Goal: Task Accomplishment & Management: Manage account settings

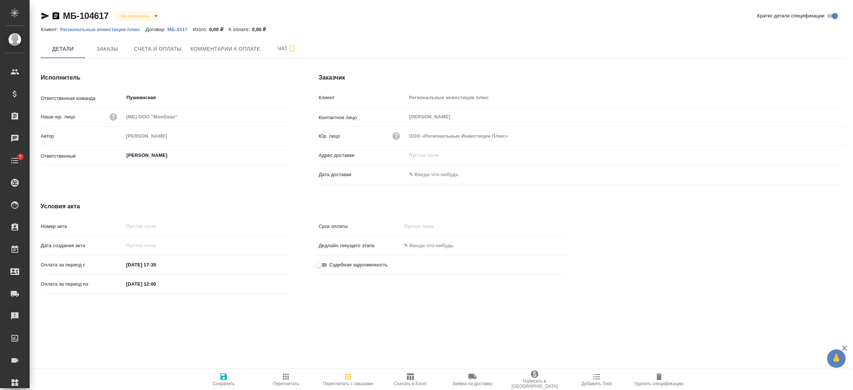
click at [153, 46] on span "Счета и оплаты" at bounding box center [158, 48] width 48 height 9
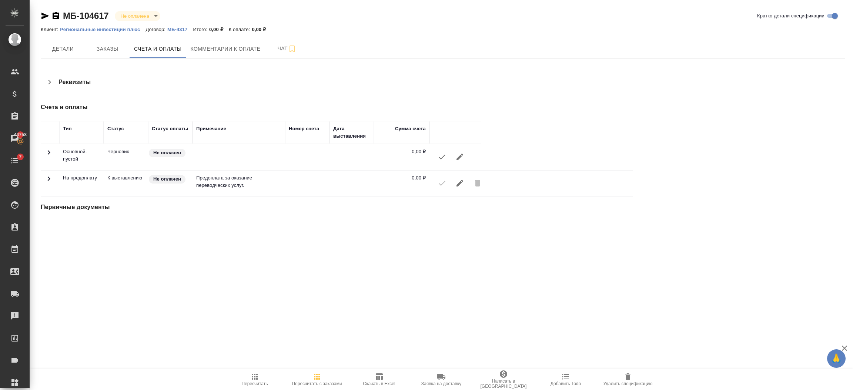
click at [461, 182] on icon "button" at bounding box center [459, 183] width 7 height 7
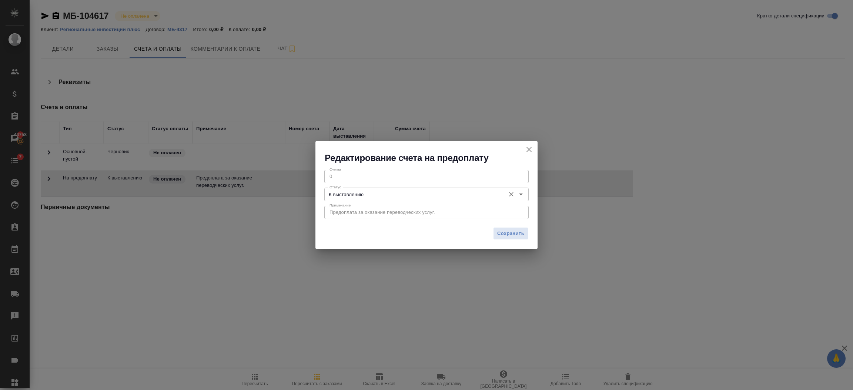
click at [379, 191] on input "К выставлению" at bounding box center [413, 194] width 175 height 9
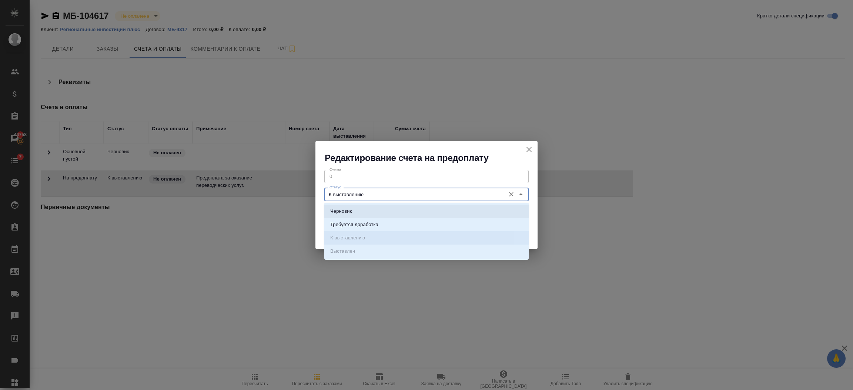
click at [366, 211] on li "Черновик" at bounding box center [426, 211] width 204 height 13
type input "Черновик"
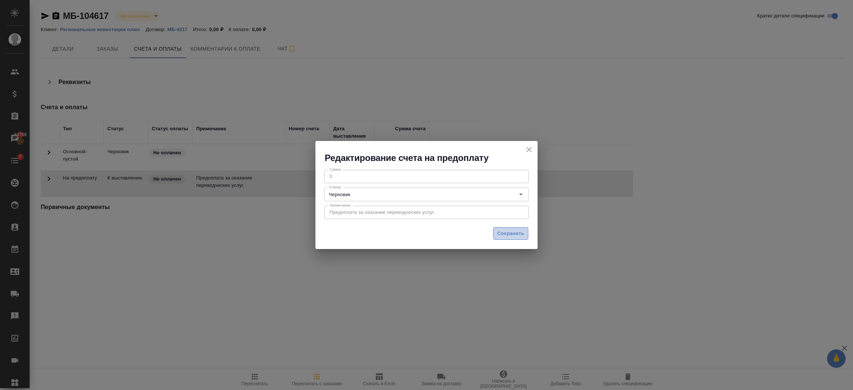
click at [525, 232] on button "Сохранить" at bounding box center [510, 233] width 35 height 13
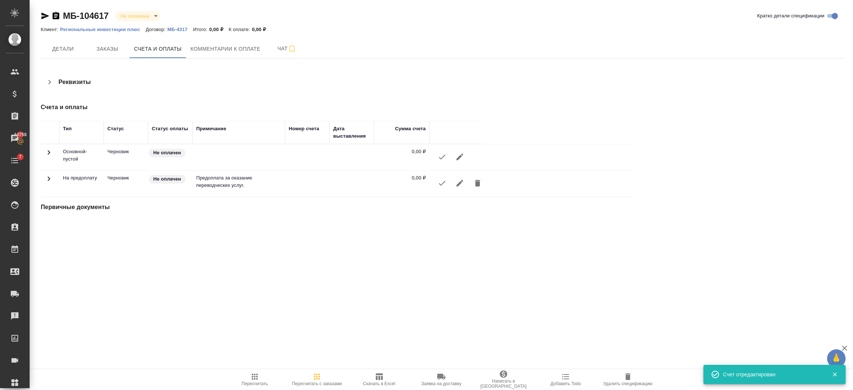
click at [632, 379] on span "Удалить спецификацию" at bounding box center [627, 379] width 53 height 14
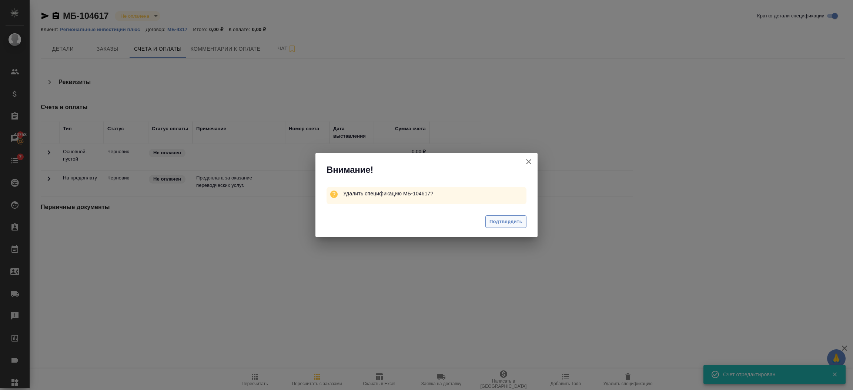
click at [489, 221] on span "Подтвердить" at bounding box center [505, 222] width 33 height 9
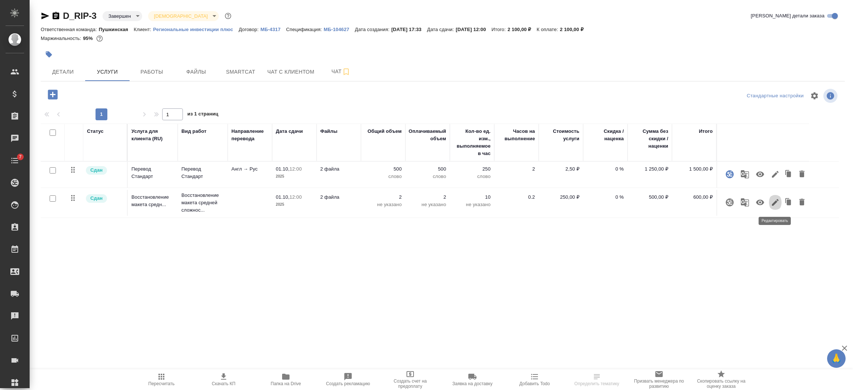
click at [774, 199] on icon "button" at bounding box center [775, 202] width 9 height 9
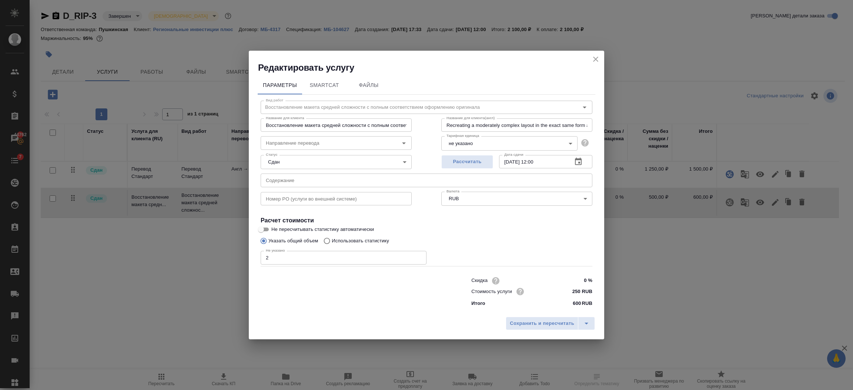
click at [499, 148] on body "🙏 .cls-1 fill:#fff; AWATERA Semenets Irina Клиенты Спецификации Заказы 44762 Ча…" at bounding box center [426, 225] width 853 height 450
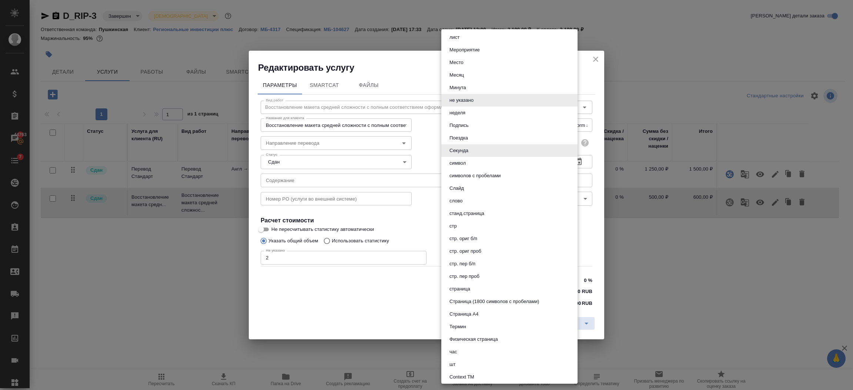
scroll to position [280, 0]
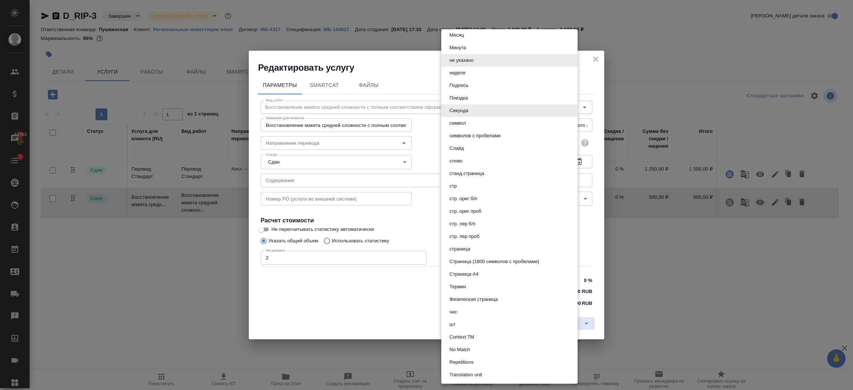
click at [470, 243] on li "страница" at bounding box center [509, 249] width 136 height 13
type input "5a8b1489cc6b4906c91bfdb2"
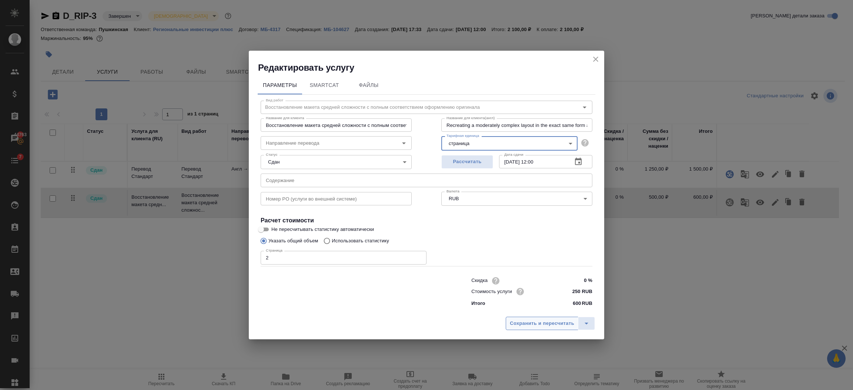
click at [532, 324] on span "Сохранить и пересчитать" at bounding box center [542, 323] width 64 height 9
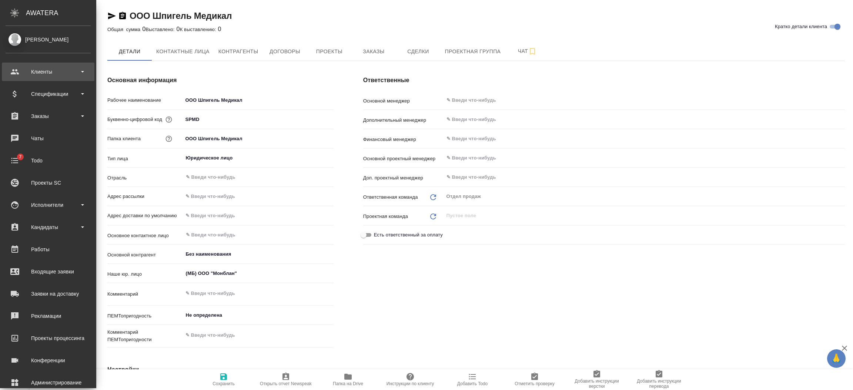
click at [32, 68] on div "Клиенты" at bounding box center [48, 71] width 85 height 11
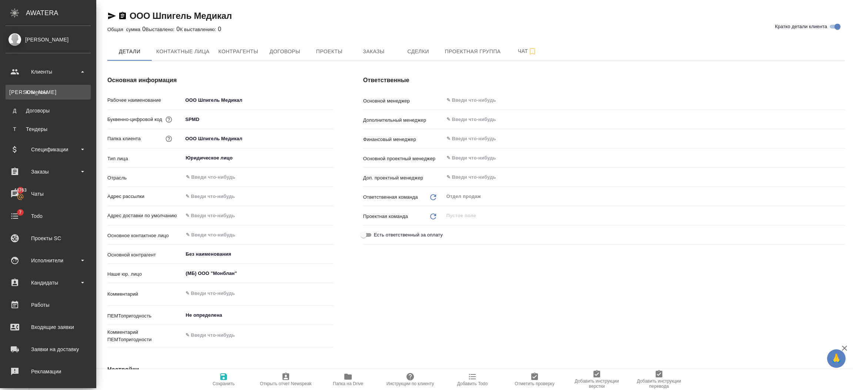
click at [31, 89] on div "Клиенты" at bounding box center [48, 91] width 78 height 7
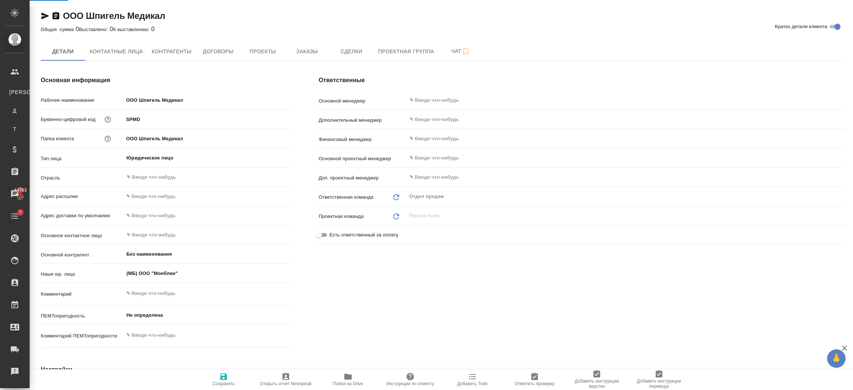
select select "RU"
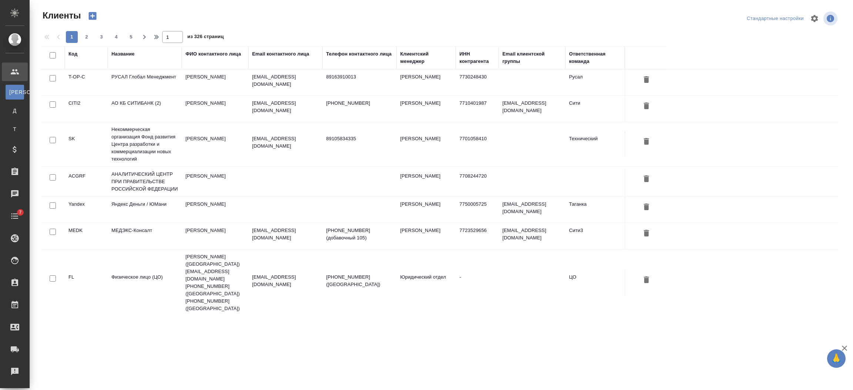
click at [127, 49] on th "Название" at bounding box center [145, 57] width 74 height 23
click at [123, 53] on div "Название" at bounding box center [122, 53] width 23 height 7
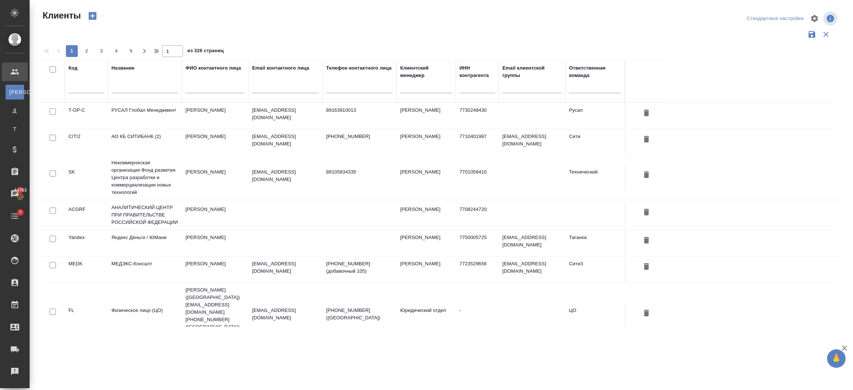
click at [127, 88] on input "text" at bounding box center [144, 88] width 67 height 9
paste input "ООО Шпигель Медикал"
type input "ООО Шпигель Медикал"
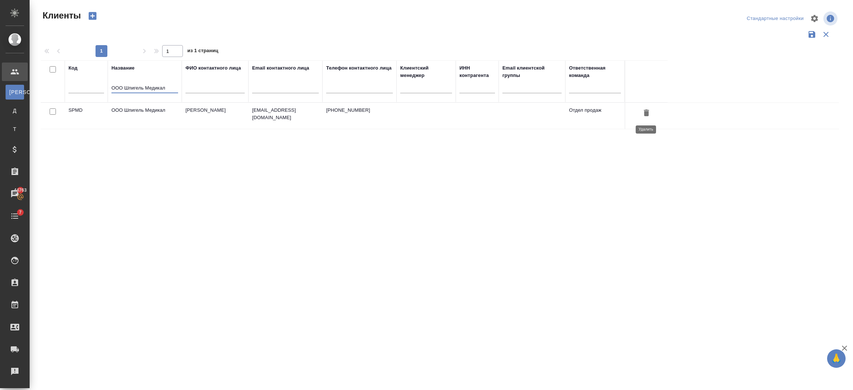
click at [639, 116] on div at bounding box center [646, 114] width 35 height 14
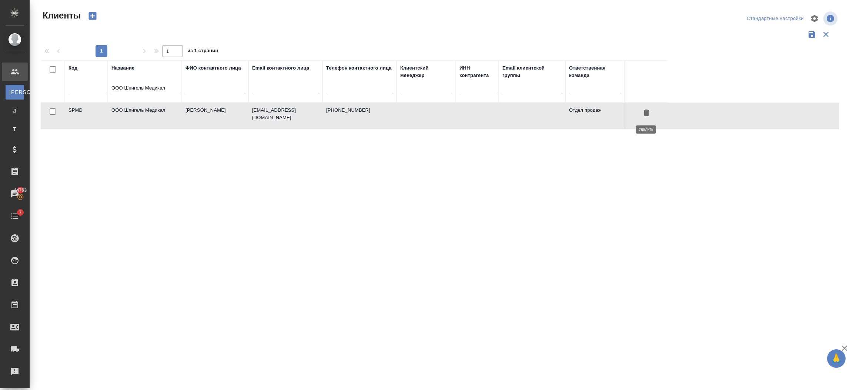
click at [645, 112] on icon "button" at bounding box center [646, 113] width 5 height 7
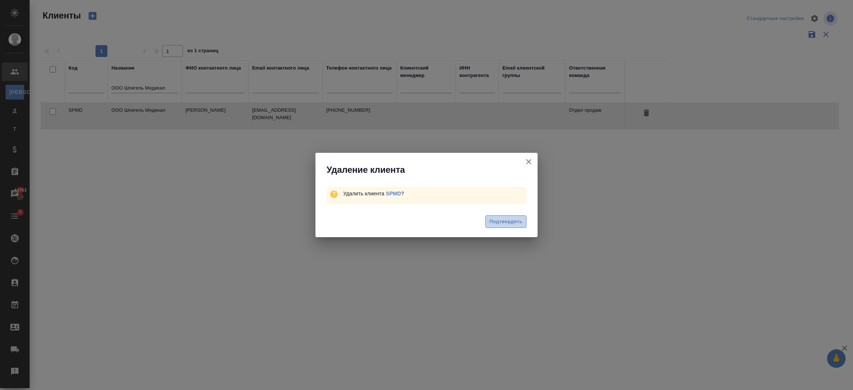
click at [494, 221] on span "Подтвердить" at bounding box center [505, 222] width 33 height 9
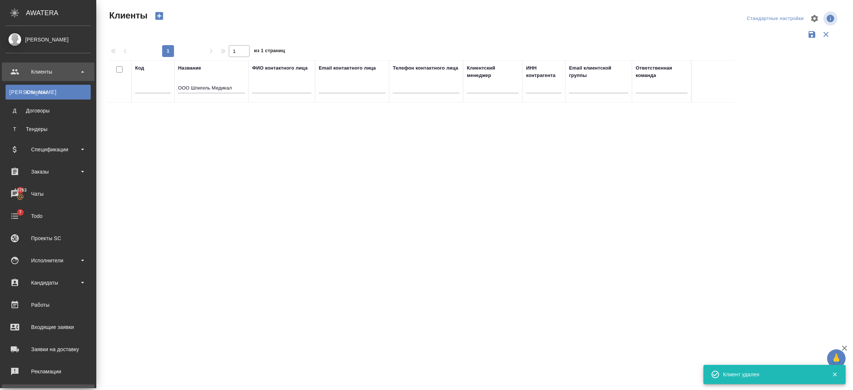
scroll to position [92, 0]
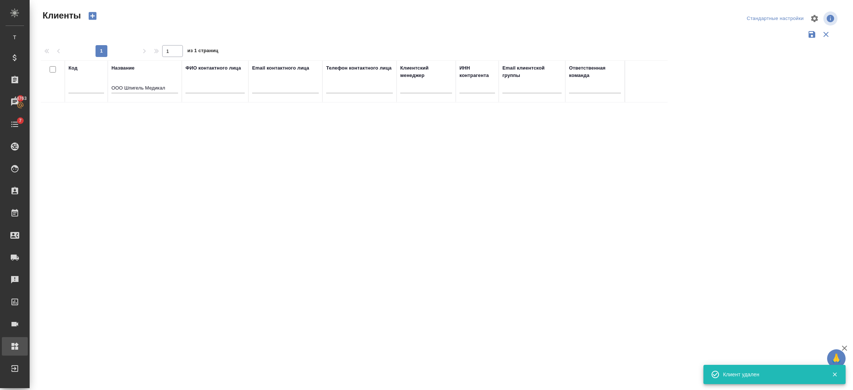
click at [15, 343] on div "Администрирование" at bounding box center [5, 346] width 19 height 11
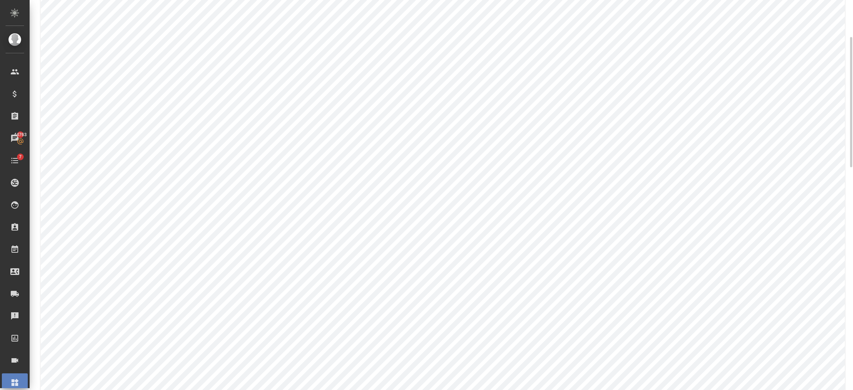
scroll to position [277, 0]
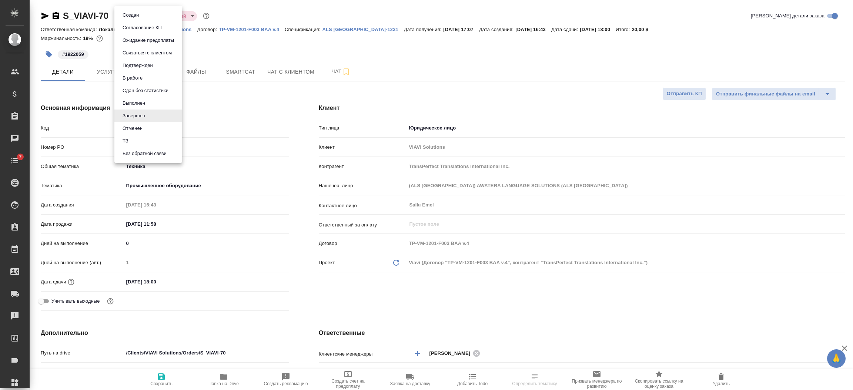
select select "RU"
click at [143, 15] on body "🙏 .cls-1 fill:#fff; AWATERA [PERSON_NAME] Спецификации Заказы Чаты 7 Todo Проек…" at bounding box center [426, 225] width 853 height 450
click at [142, 102] on button "Выполнен" at bounding box center [133, 103] width 27 height 8
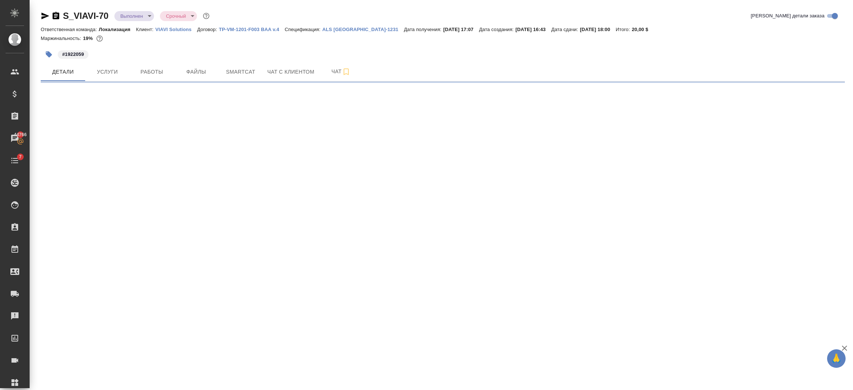
select select "RU"
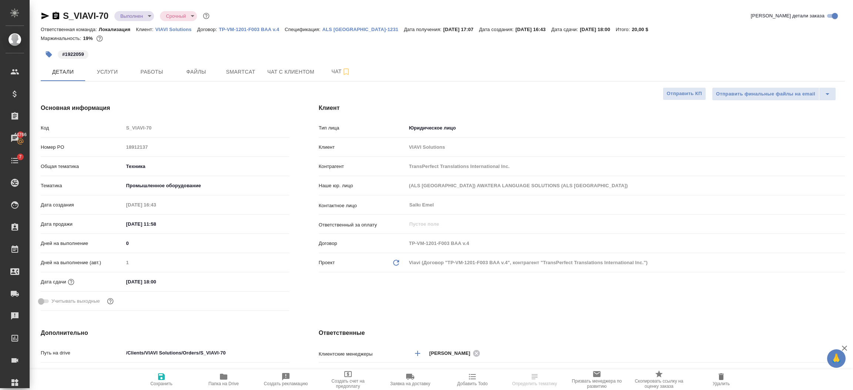
type textarea "x"
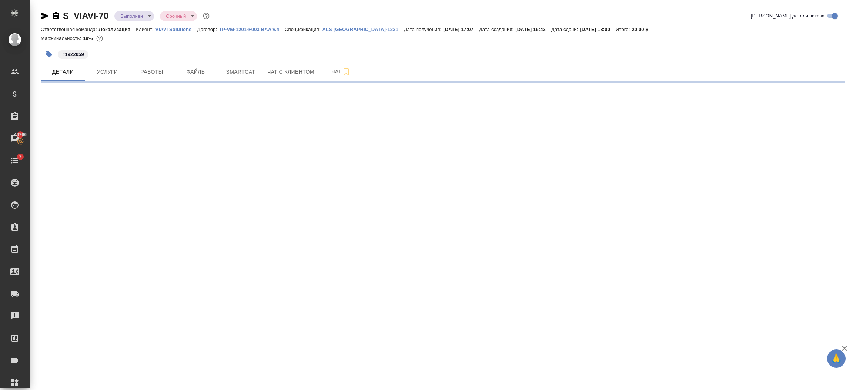
select select "RU"
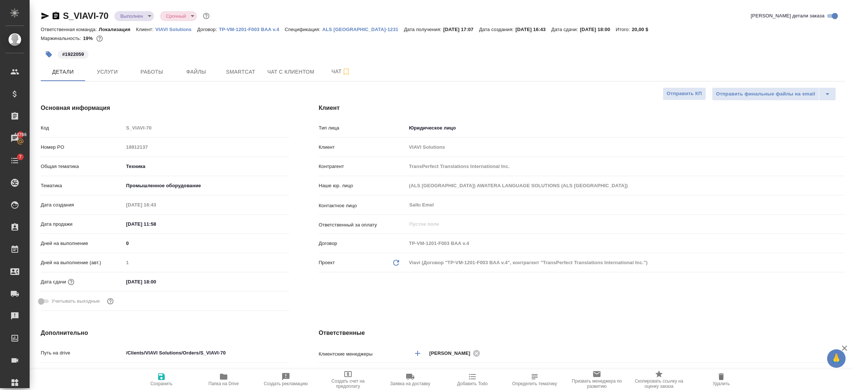
type textarea "x"
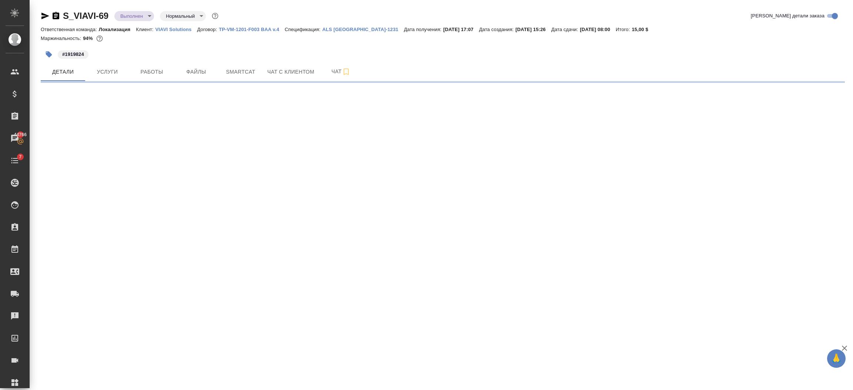
select select "RU"
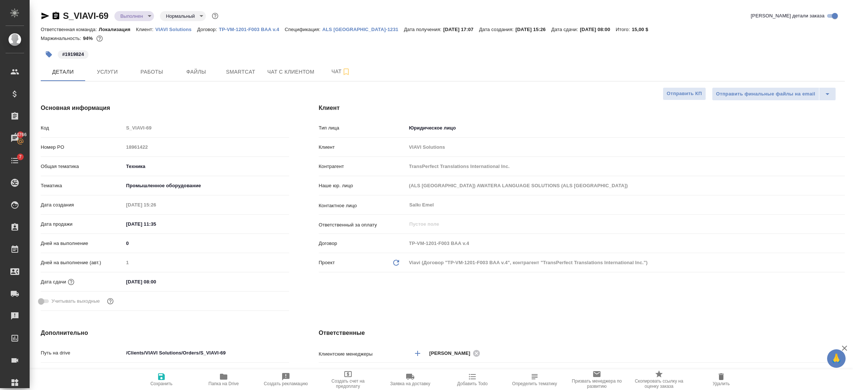
type textarea "x"
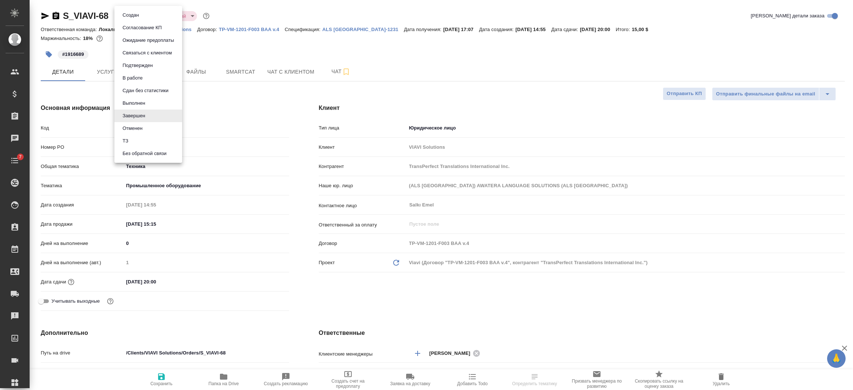
select select "RU"
click at [147, 101] on li "Выполнен" at bounding box center [148, 103] width 68 height 13
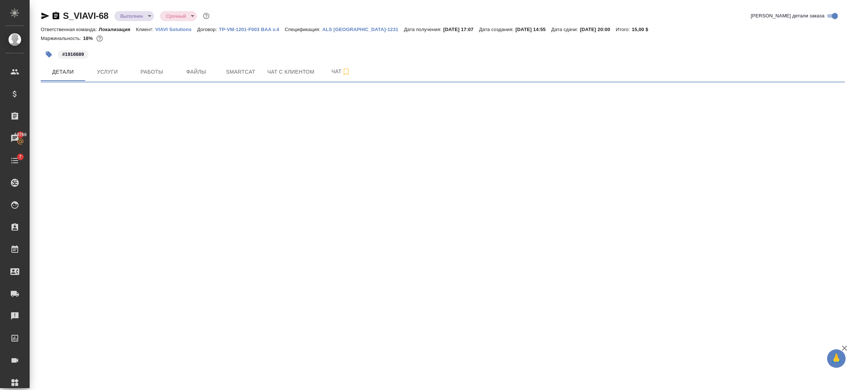
select select "RU"
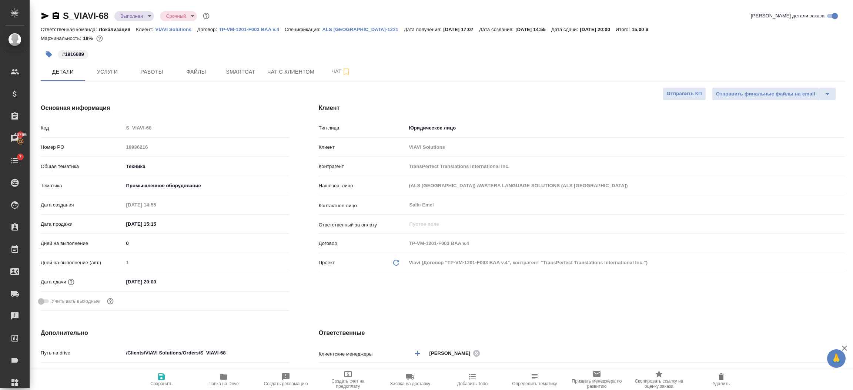
type textarea "x"
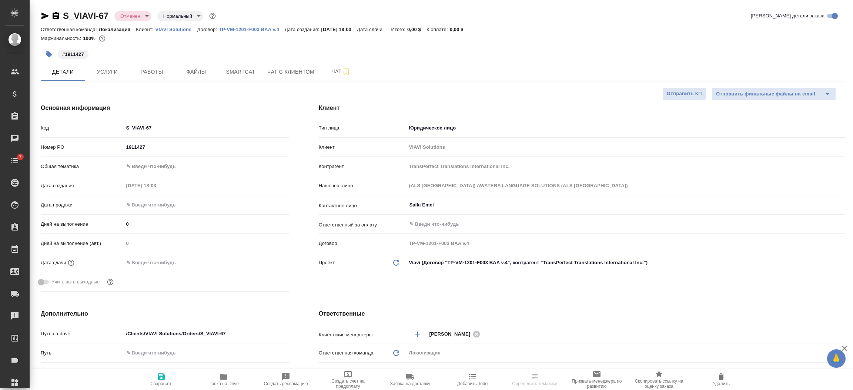
select select "RU"
click at [142, 14] on body "🙏 .cls-1 fill:#fff; AWATERA Semenets Irina Клиенты Спецификации Заказы Чаты 7 T…" at bounding box center [426, 195] width 853 height 390
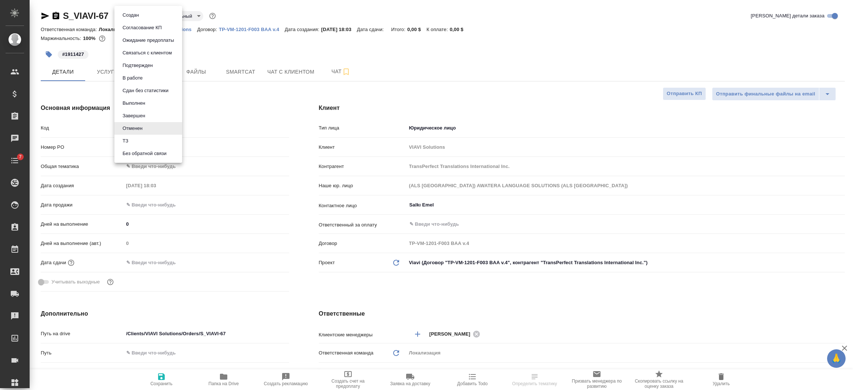
click at [132, 101] on button "Выполнен" at bounding box center [133, 103] width 27 height 8
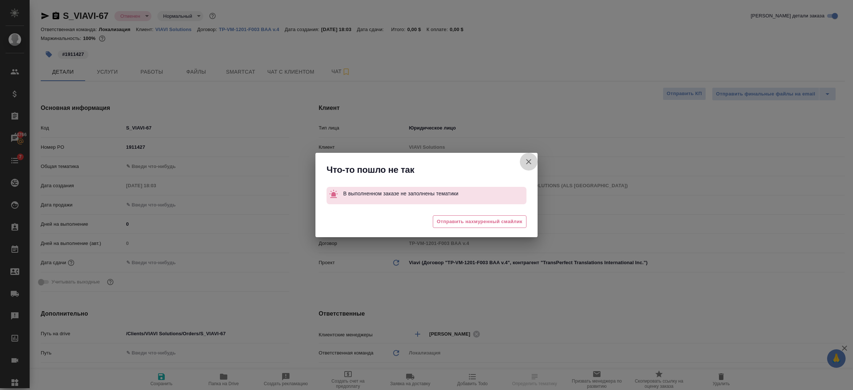
click at [529, 161] on icon "button" at bounding box center [528, 161] width 5 height 5
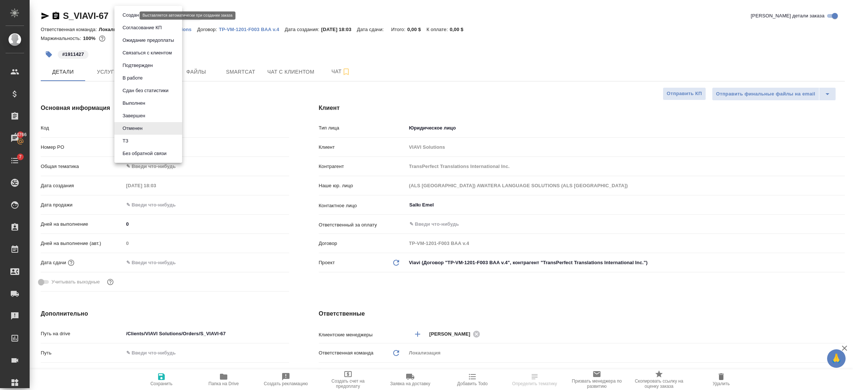
click at [132, 14] on body "🙏 .cls-1 fill:#fff; AWATERA Semenets Irina Клиенты Спецификации Заказы 44766 Ча…" at bounding box center [426, 225] width 853 height 450
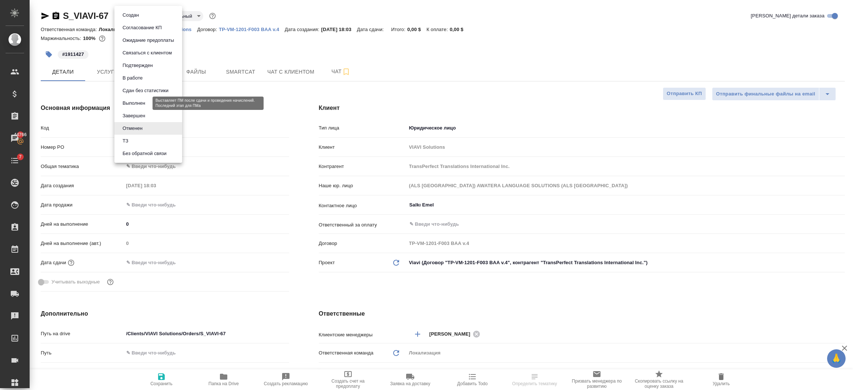
click at [143, 104] on button "Выполнен" at bounding box center [133, 103] width 27 height 8
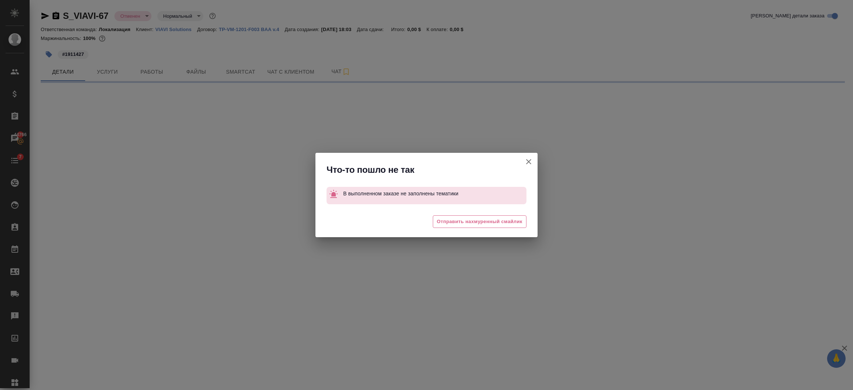
select select "RU"
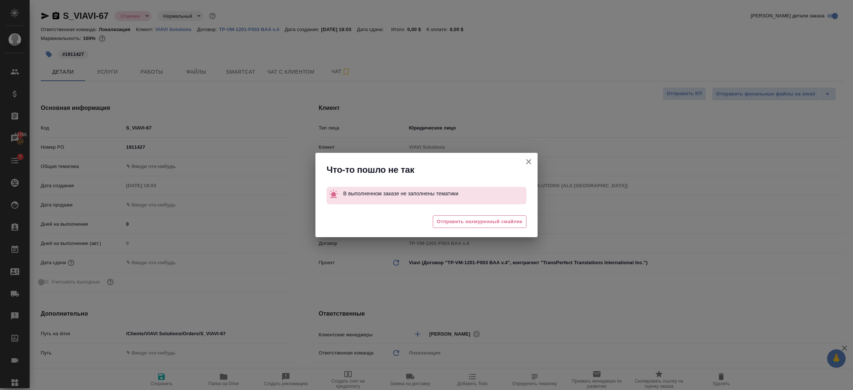
type textarea "x"
click at [530, 158] on icon "button" at bounding box center [528, 161] width 9 height 9
type textarea "x"
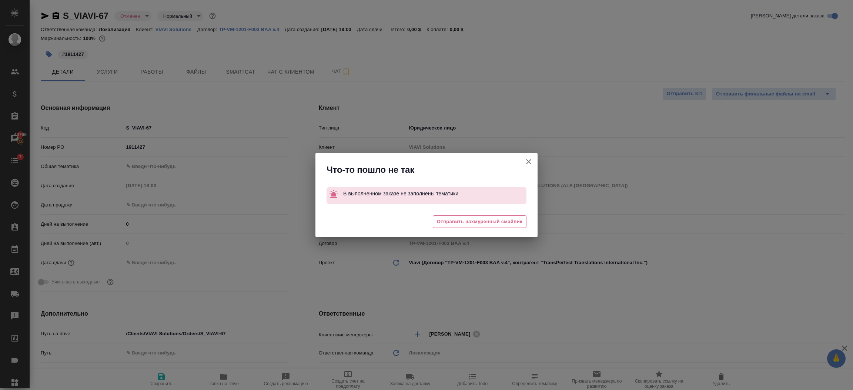
type textarea "x"
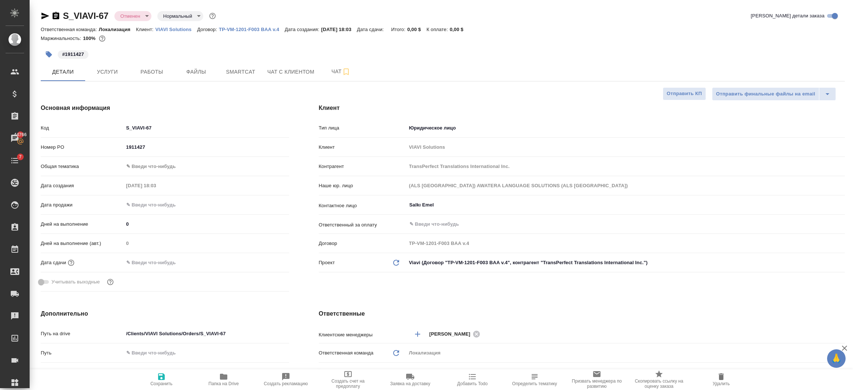
click at [167, 166] on body "🙏 .cls-1 fill:#fff; AWATERA Semenets Irina Клиенты Спецификации Заказы 44766 Ча…" at bounding box center [426, 225] width 853 height 450
click at [149, 224] on li "Техника" at bounding box center [206, 226] width 165 height 12
type input "tech"
type textarea "x"
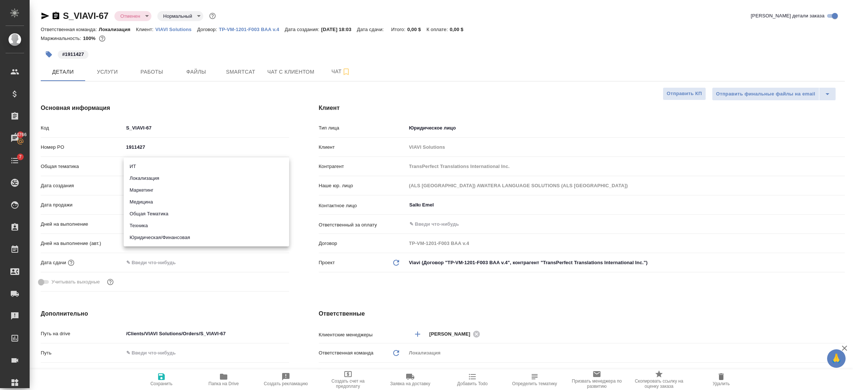
type textarea "x"
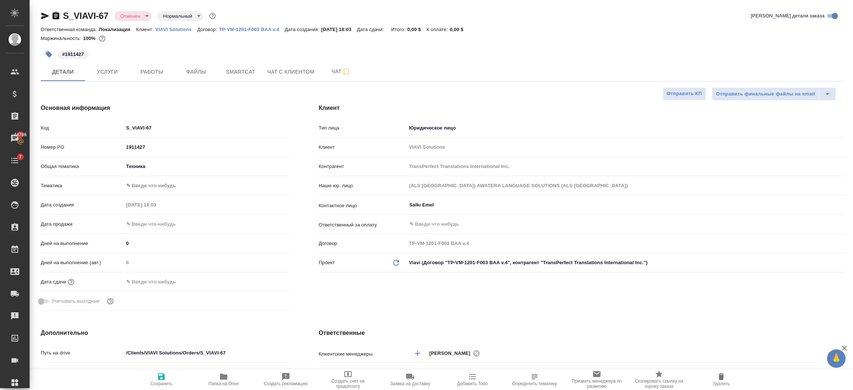
click at [141, 165] on body "🙏 .cls-1 fill:#fff; AWATERA Semenets Irina Клиенты Спецификации Заказы 44766 Ча…" at bounding box center [426, 225] width 853 height 450
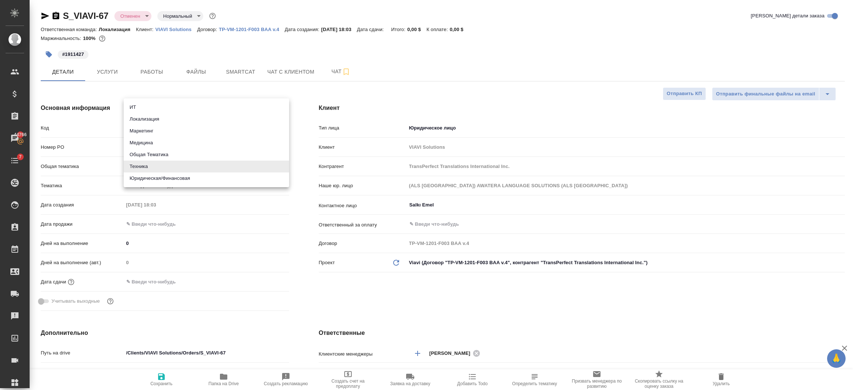
click at [138, 154] on li "Общая Тематика" at bounding box center [206, 155] width 165 height 12
type input "obtem"
type textarea "x"
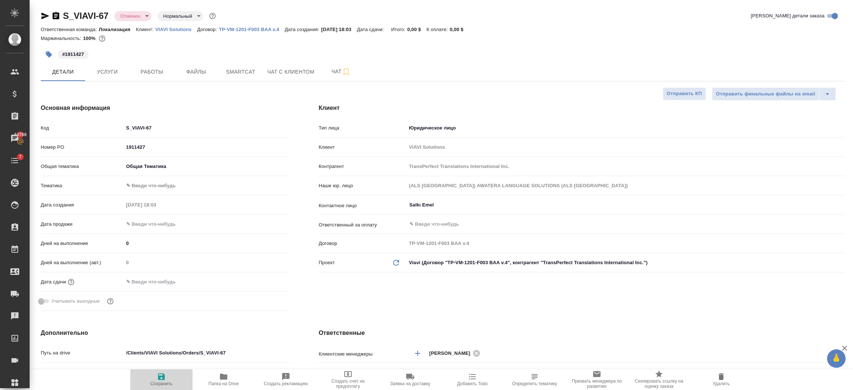
click at [155, 383] on span "Сохранить" at bounding box center [161, 383] width 22 height 5
type textarea "x"
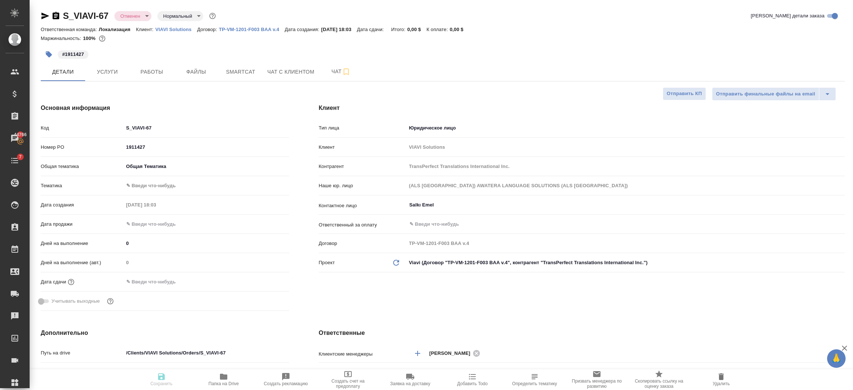
type textarea "x"
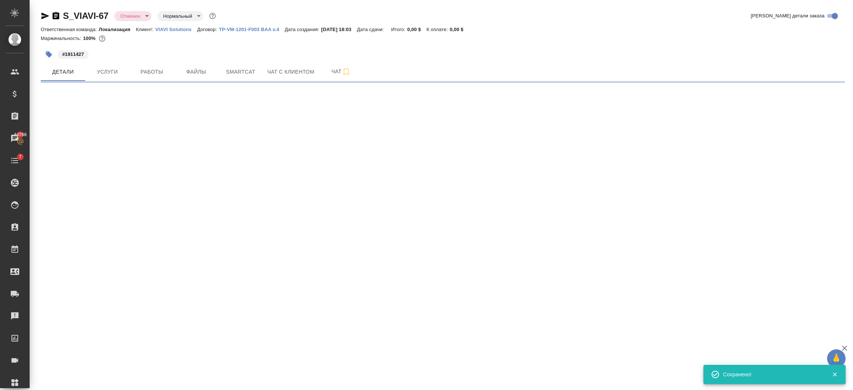
select select "RU"
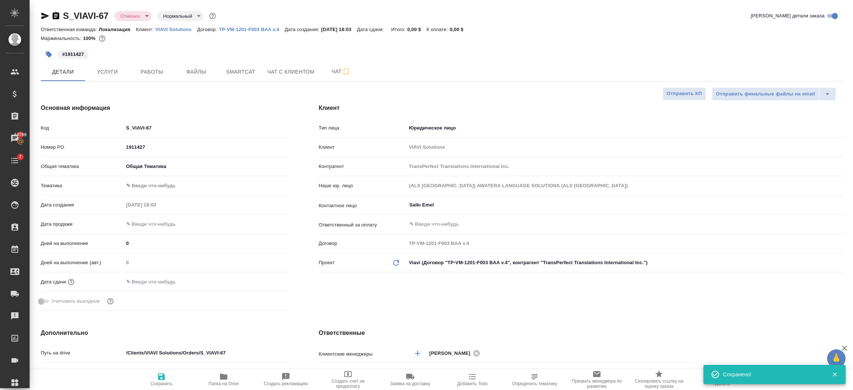
type textarea "x"
click at [127, 13] on body "🙏 .cls-1 fill:#fff; AWATERA Semenets Irina Клиенты Спецификации Заказы 44766 Ча…" at bounding box center [426, 225] width 853 height 450
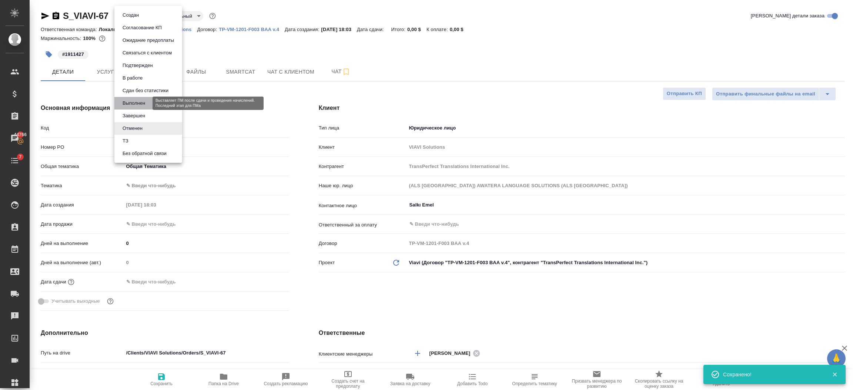
click at [134, 104] on button "Выполнен" at bounding box center [133, 103] width 27 height 8
type textarea "x"
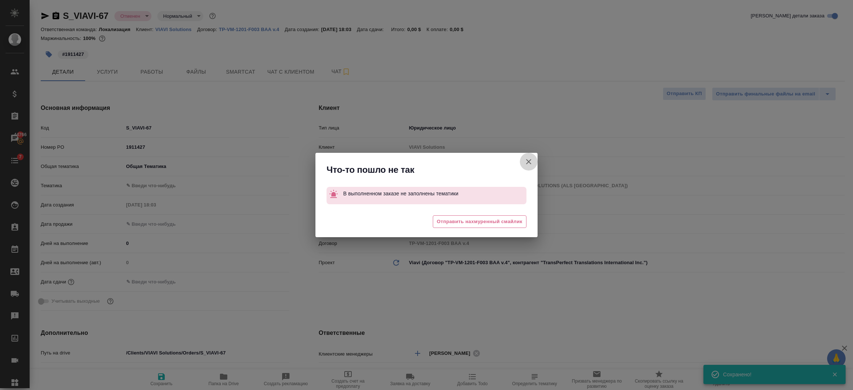
click at [528, 161] on icon "button" at bounding box center [528, 161] width 9 height 9
type textarea "x"
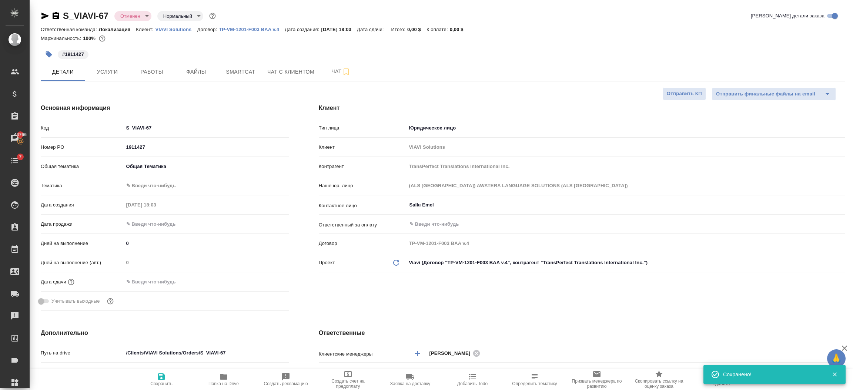
click at [185, 185] on body "🙏 .cls-1 fill:#fff; AWATERA Semenets Irina Клиенты Спецификации Заказы 44766 Ча…" at bounding box center [426, 225] width 853 height 450
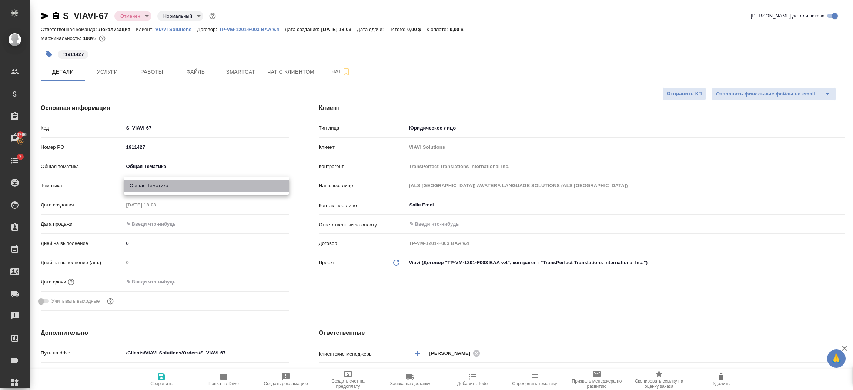
click at [183, 184] on li "Общая Тематика" at bounding box center [206, 186] width 165 height 12
type input "6012b1ca196b0e5c9229a120"
type textarea "x"
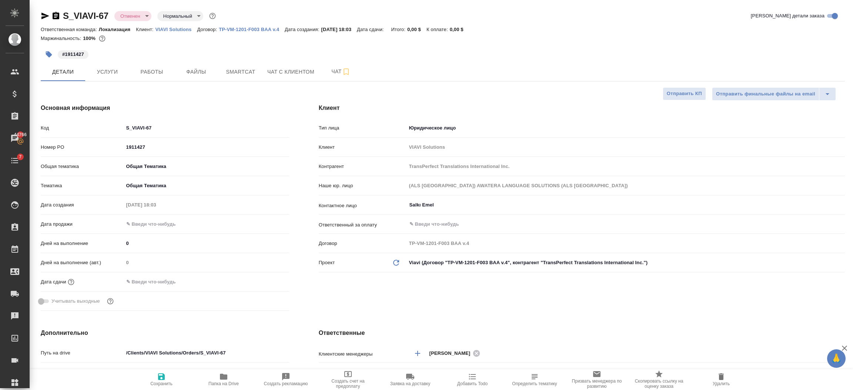
click at [155, 380] on span "Сохранить" at bounding box center [161, 379] width 53 height 14
type textarea "x"
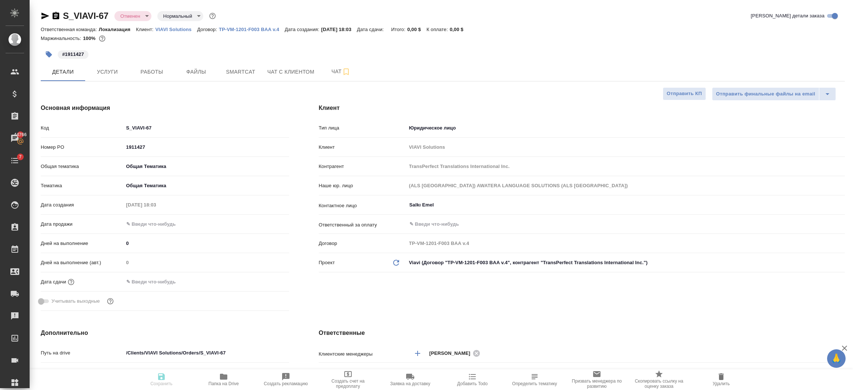
type textarea "x"
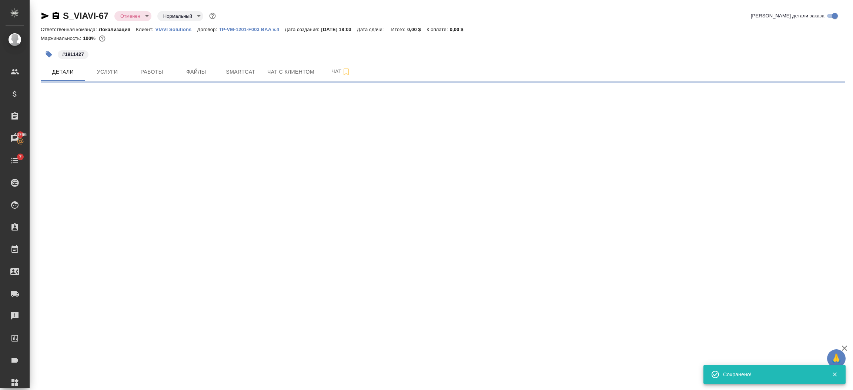
select select "RU"
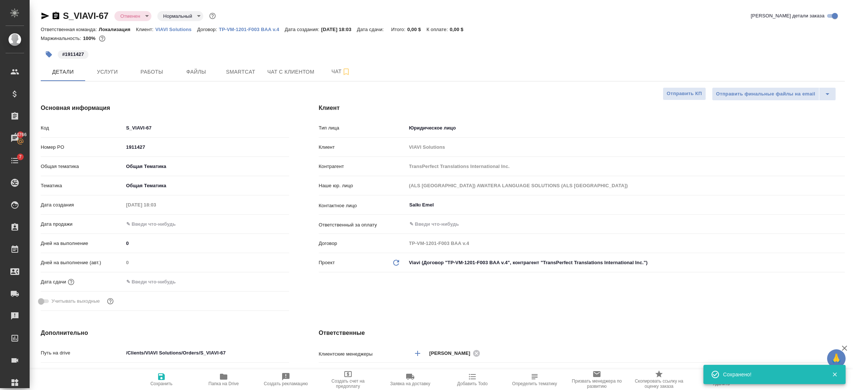
type textarea "x"
click at [130, 13] on body "🙏 .cls-1 fill:#fff; AWATERA Semenets Irina Клиенты Спецификации Заказы 44766 Ча…" at bounding box center [426, 225] width 853 height 450
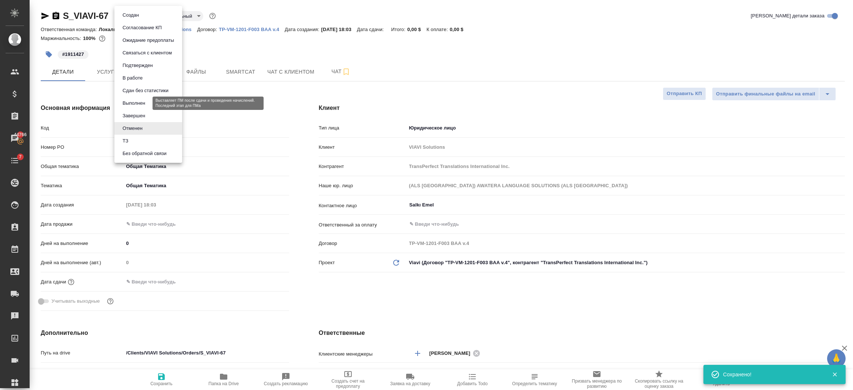
click at [132, 104] on button "Выполнен" at bounding box center [133, 103] width 27 height 8
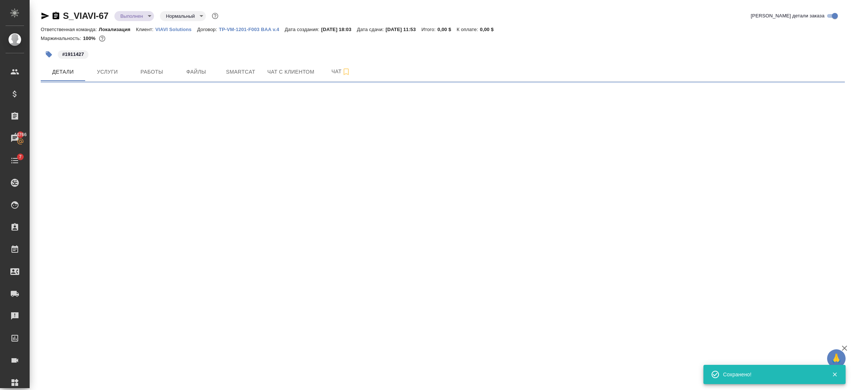
select select "RU"
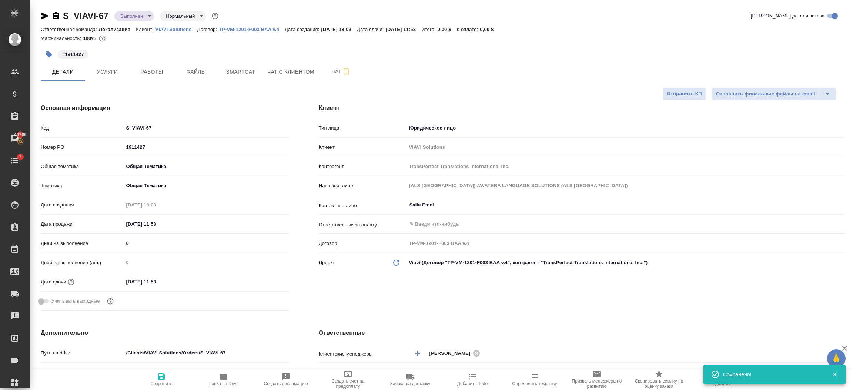
type textarea "x"
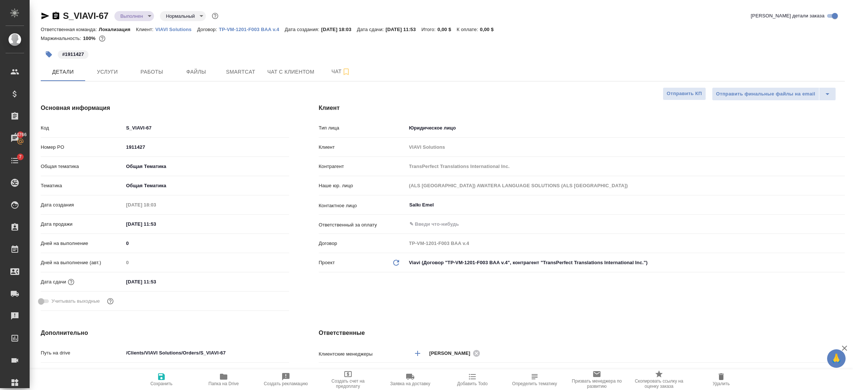
type textarea "x"
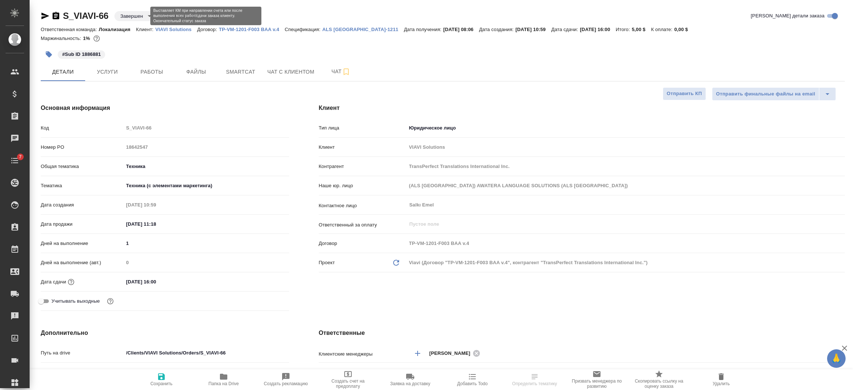
select select "RU"
click at [137, 15] on body "🙏 .cls-1 fill:#fff; AWATERA Semenets Irina Клиенты Спецификации Заказы Чаты 7 T…" at bounding box center [426, 225] width 853 height 450
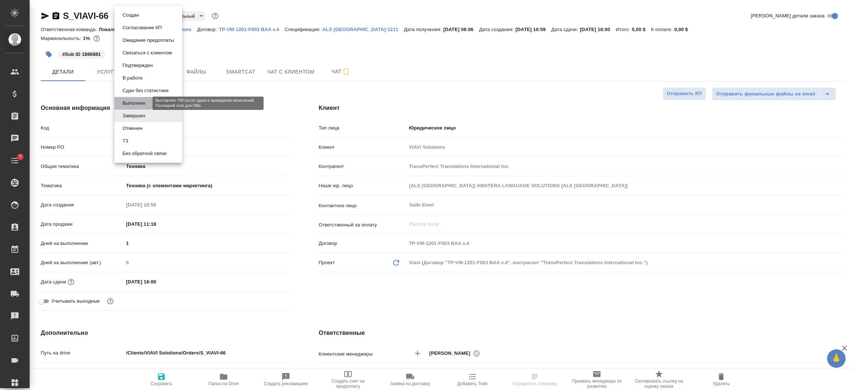
click at [135, 101] on button "Выполнен" at bounding box center [133, 103] width 27 height 8
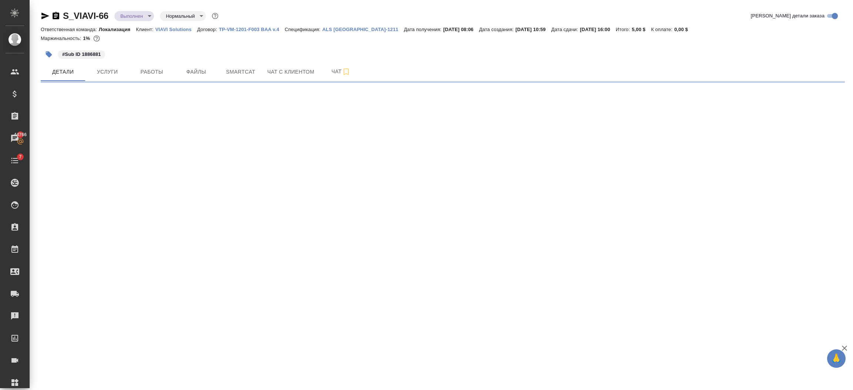
select select "RU"
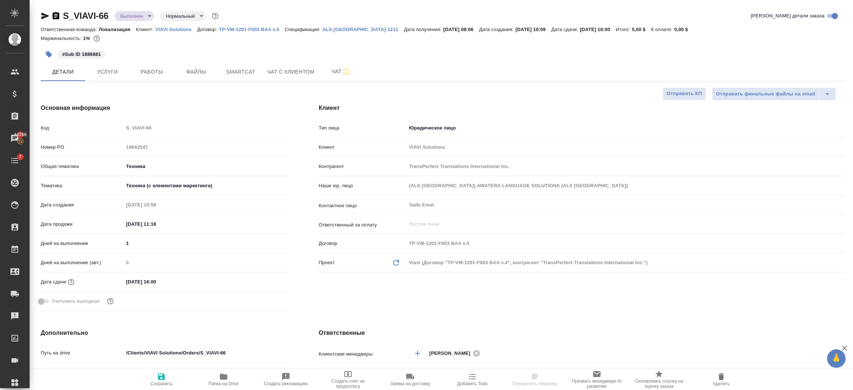
type textarea "x"
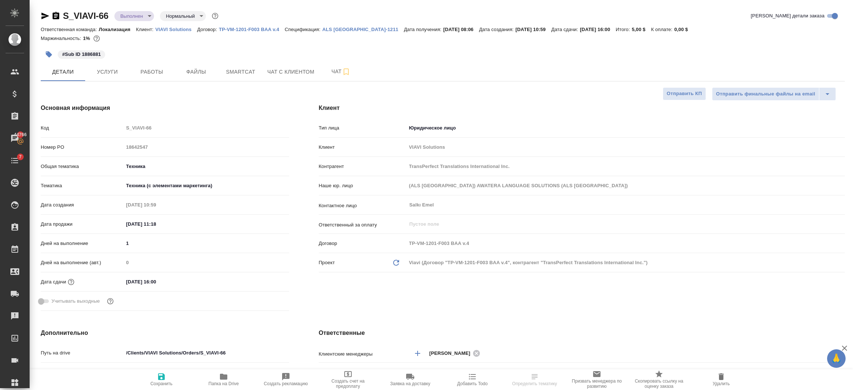
type textarea "x"
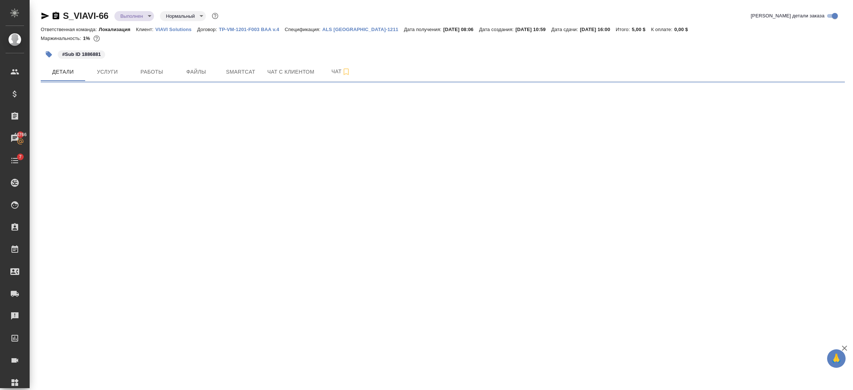
select select "RU"
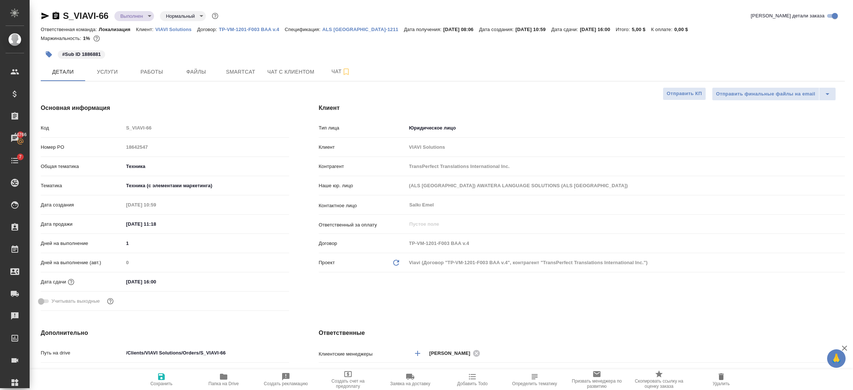
type textarea "x"
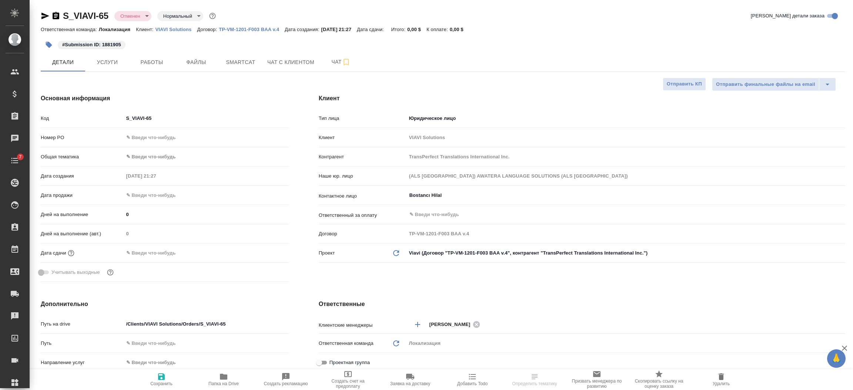
select select "RU"
click at [131, 15] on body "🙏 .cls-1 fill:#fff; AWATERA [PERSON_NAME] Спецификации Заказы Чаты 7 Todo Проек…" at bounding box center [426, 225] width 853 height 450
type textarea "x"
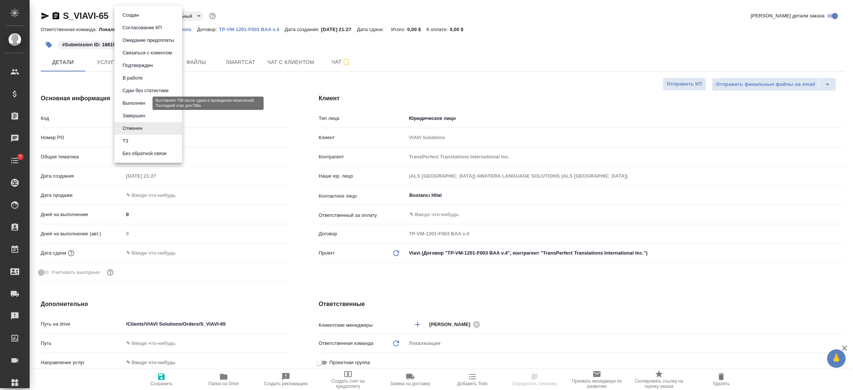
click at [137, 101] on button "Выполнен" at bounding box center [133, 103] width 27 height 8
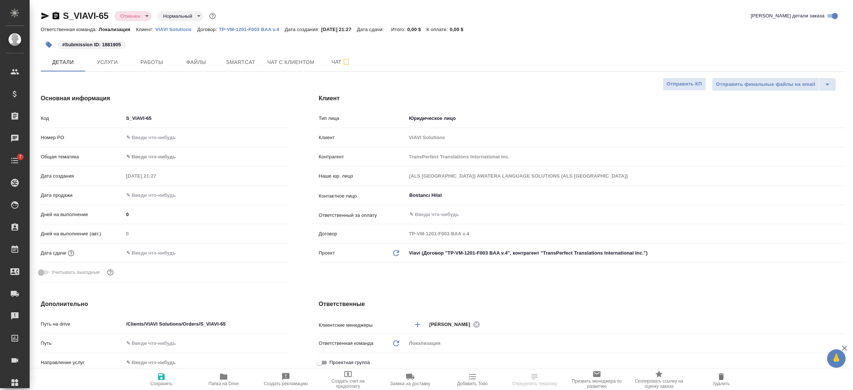
type textarea "x"
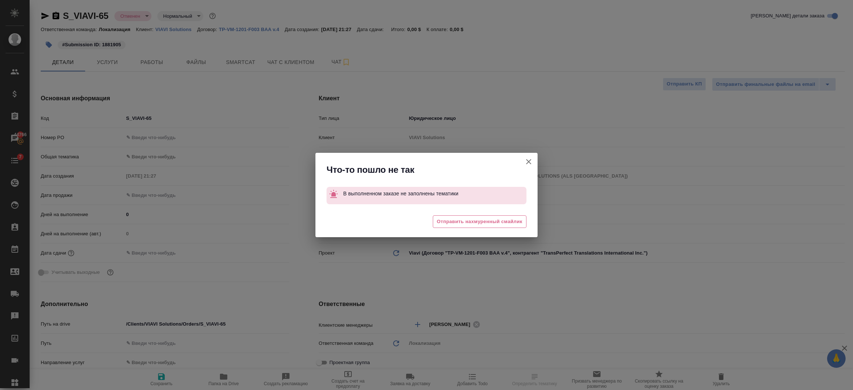
click at [527, 158] on icon "button" at bounding box center [528, 161] width 9 height 9
type textarea "x"
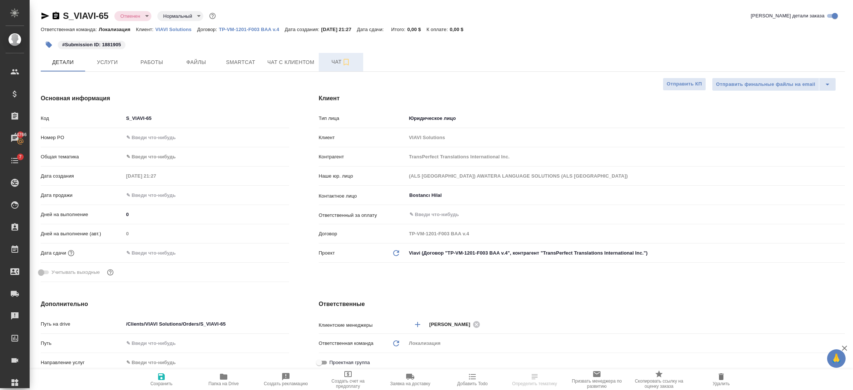
click at [322, 63] on button "Чат" at bounding box center [341, 62] width 44 height 19
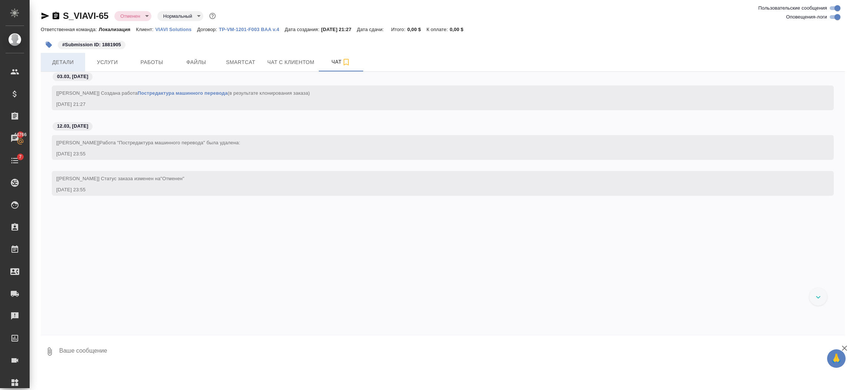
click at [70, 58] on span "Детали" at bounding box center [63, 62] width 36 height 9
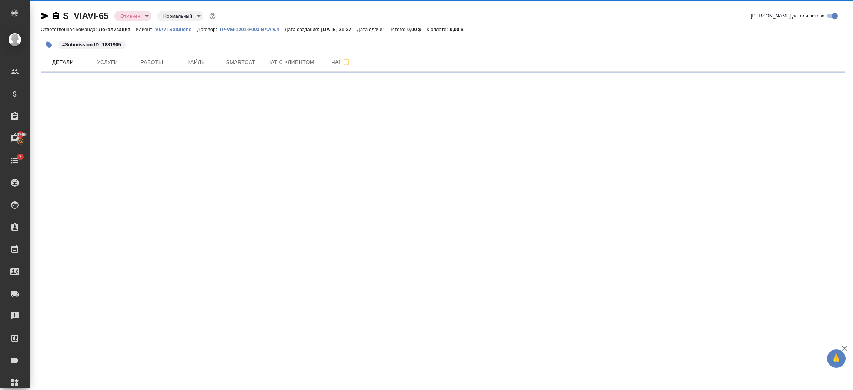
select select "RU"
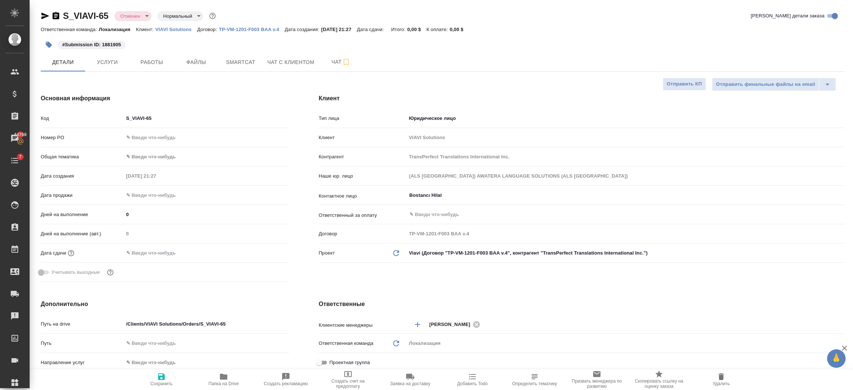
click at [130, 17] on body "🙏 .cls-1 fill:#fff; AWATERA Semenets Irina Клиенты Спецификации Заказы 44766 Ча…" at bounding box center [426, 225] width 853 height 450
type textarea "x"
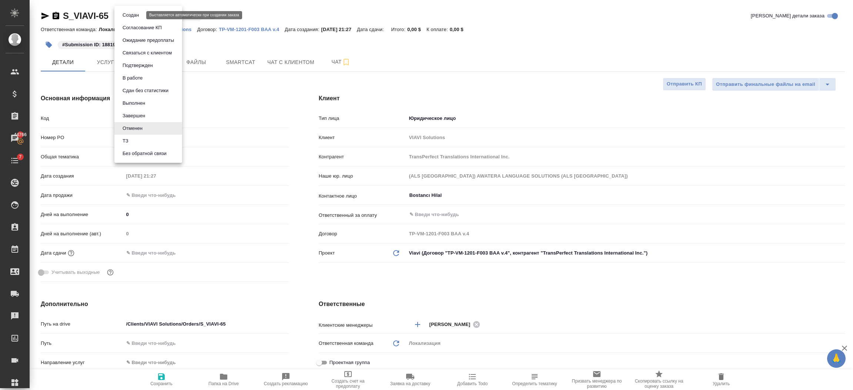
click at [128, 17] on button "Создан" at bounding box center [130, 15] width 21 height 8
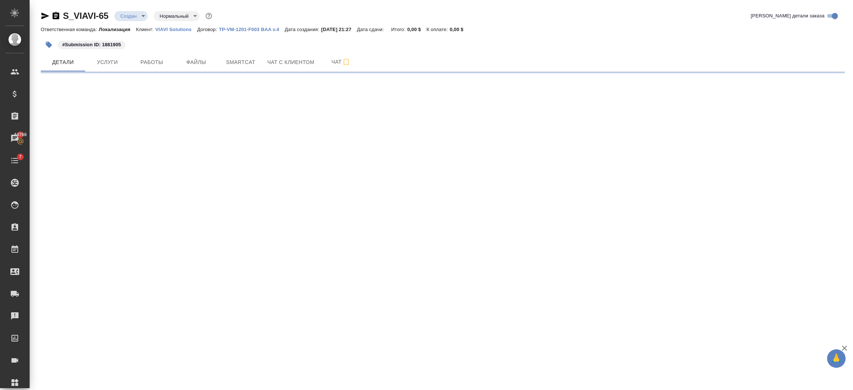
select select "RU"
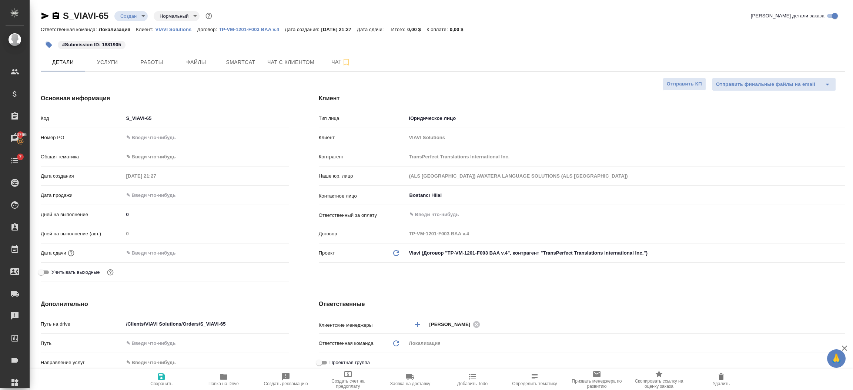
type textarea "x"
select select "RU"
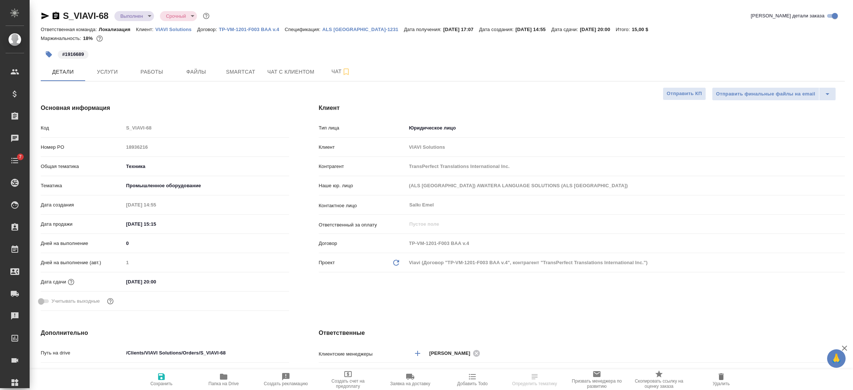
select select "RU"
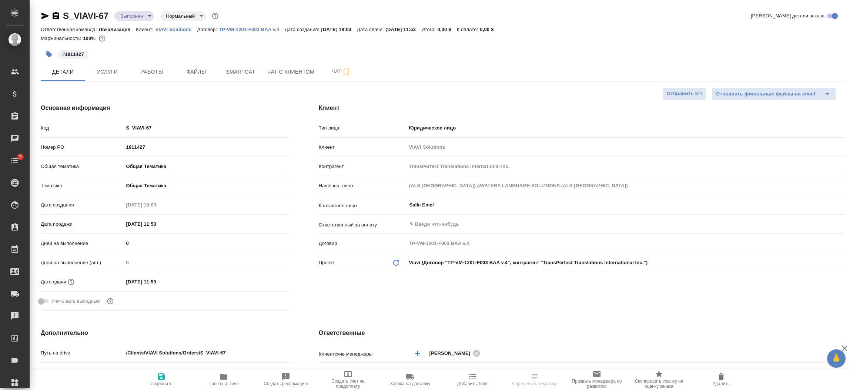
select select "RU"
click at [137, 15] on body "🙏 .cls-1 fill:#fff; AWATERA [PERSON_NAME] Спецификации Заказы Чаты 7 Todo Проек…" at bounding box center [426, 195] width 853 height 390
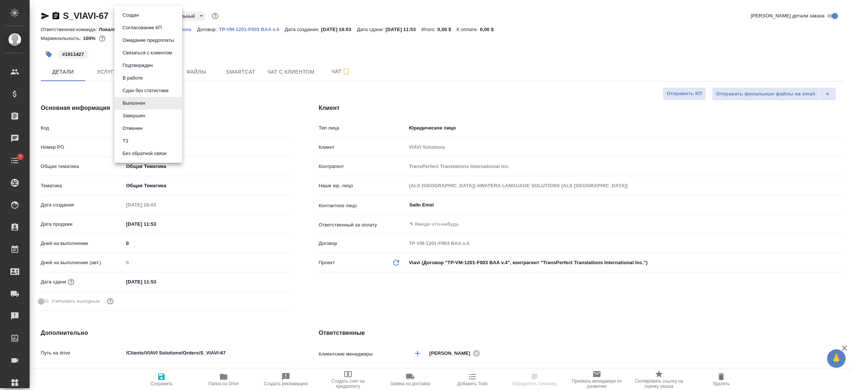
click at [136, 16] on button "Создан" at bounding box center [130, 15] width 21 height 8
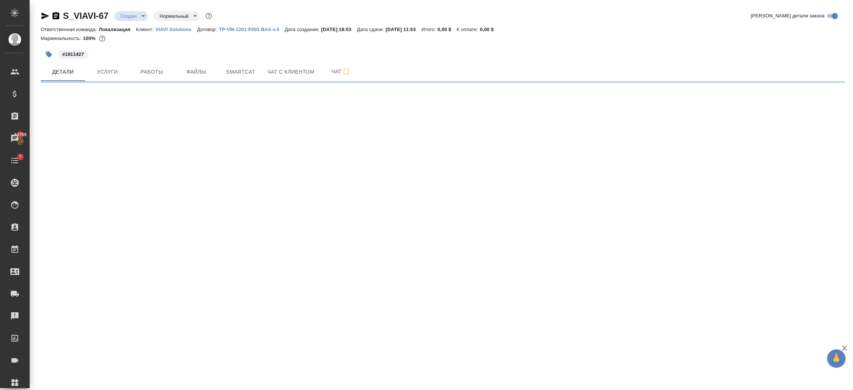
select select "RU"
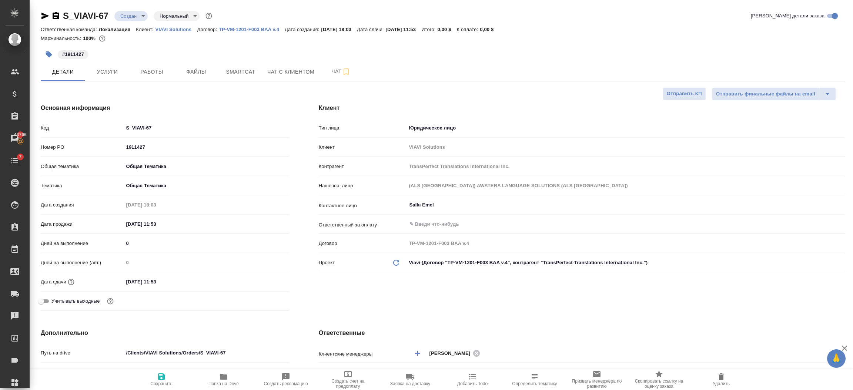
type textarea "x"
